Goal: Navigation & Orientation: Find specific page/section

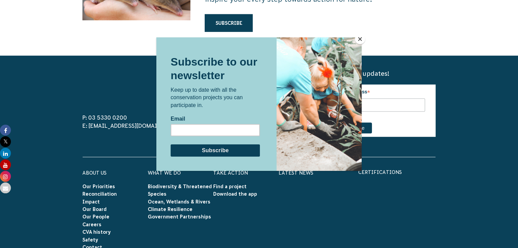
scroll to position [2056, 0]
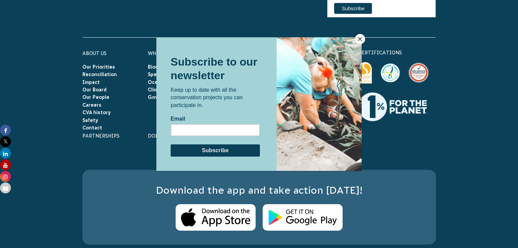
click at [362, 37] on button "Close" at bounding box center [360, 39] width 10 height 10
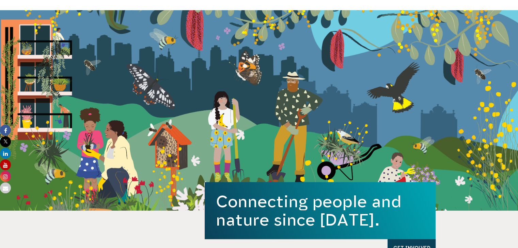
scroll to position [0, 0]
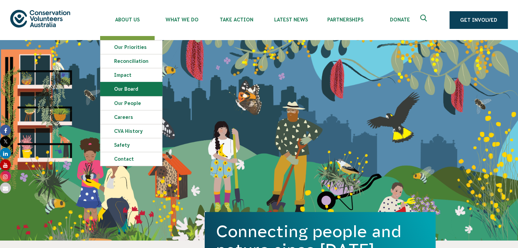
click at [122, 86] on link "Our Board" at bounding box center [131, 89] width 62 height 14
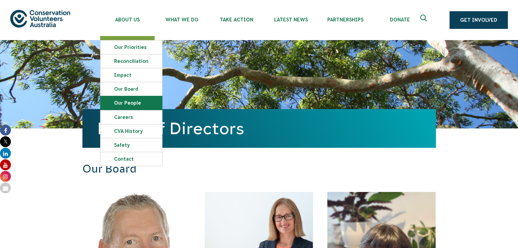
click at [122, 103] on link "Our People" at bounding box center [131, 103] width 62 height 14
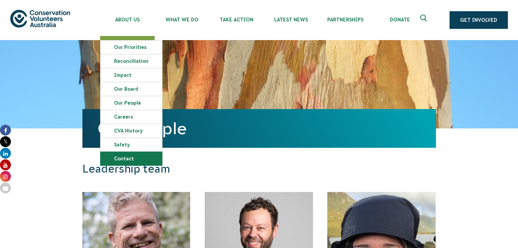
click at [120, 157] on link "Contact" at bounding box center [131, 159] width 62 height 14
